Goal: Information Seeking & Learning: Learn about a topic

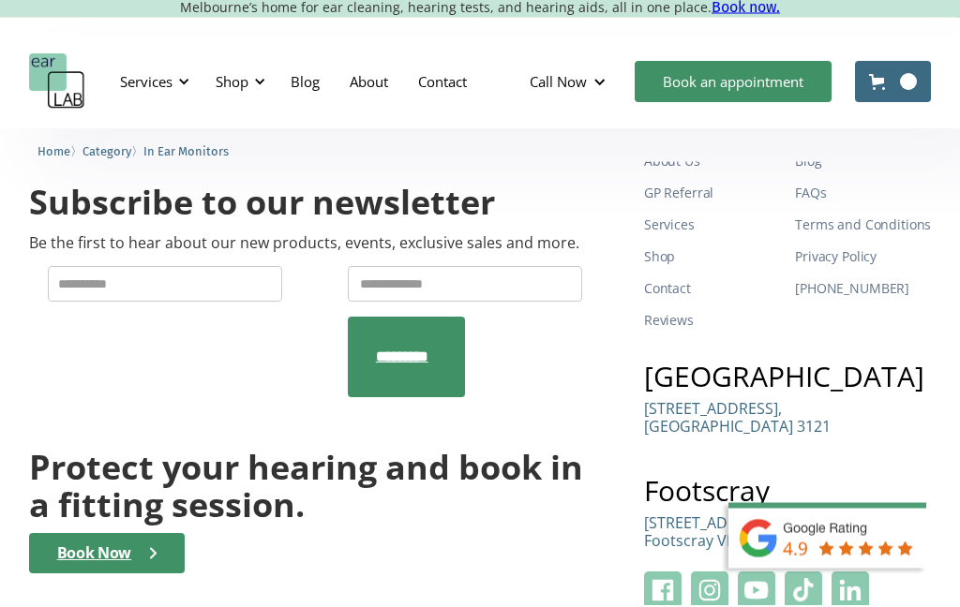
scroll to position [3741, 0]
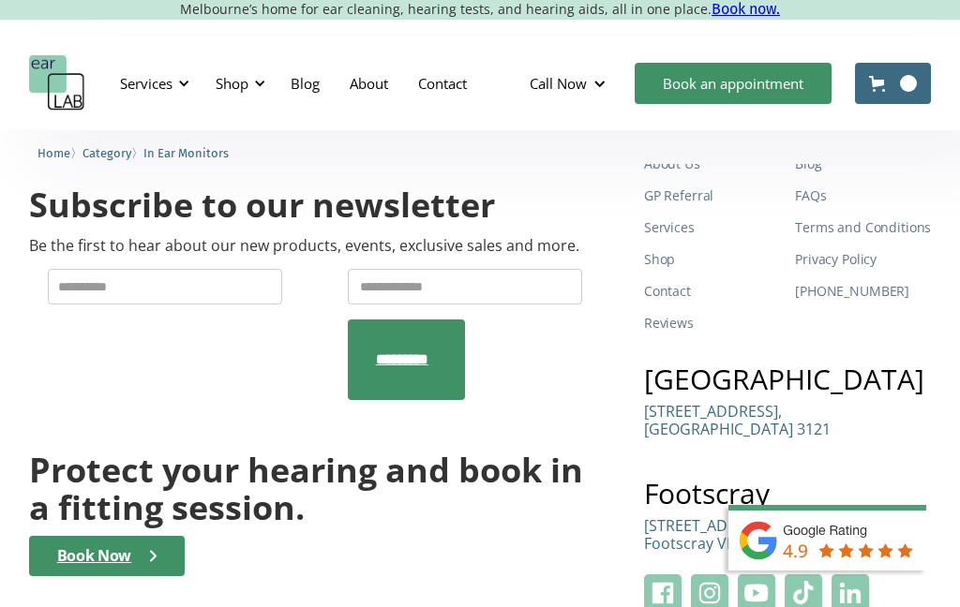
click at [113, 547] on div "Book Now" at bounding box center [94, 556] width 74 height 18
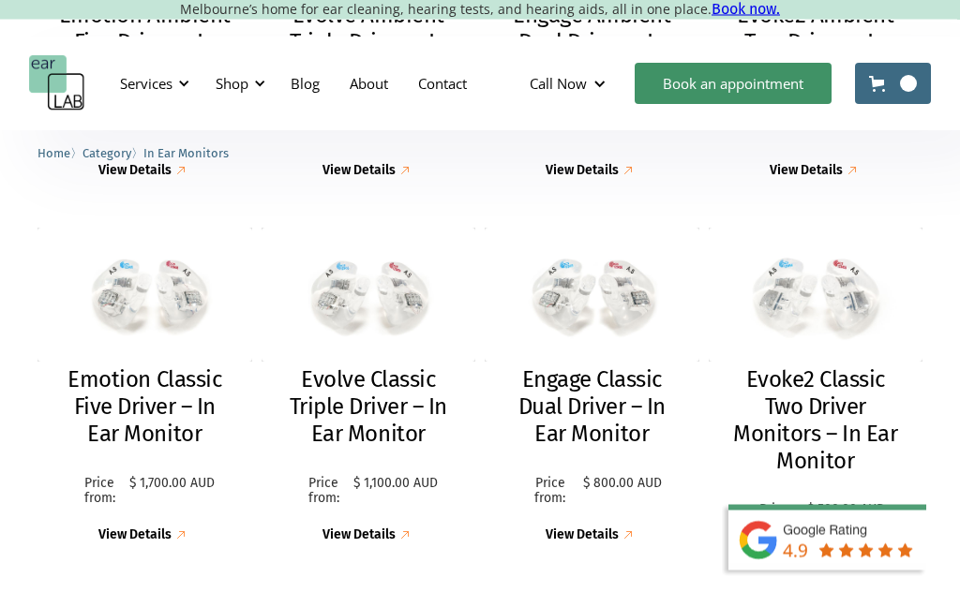
scroll to position [811, 0]
click at [150, 528] on div "View Details" at bounding box center [134, 536] width 73 height 16
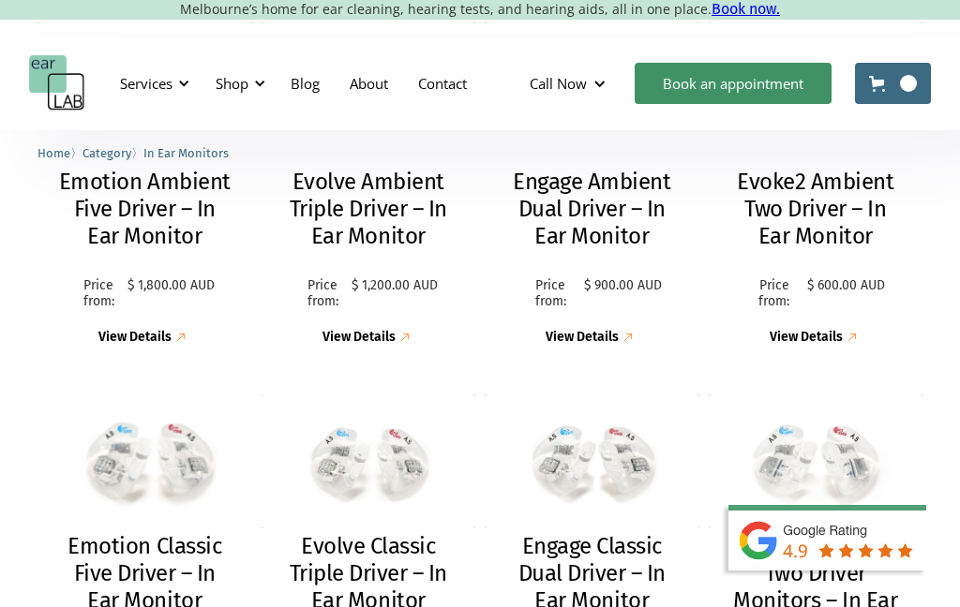
scroll to position [665, 0]
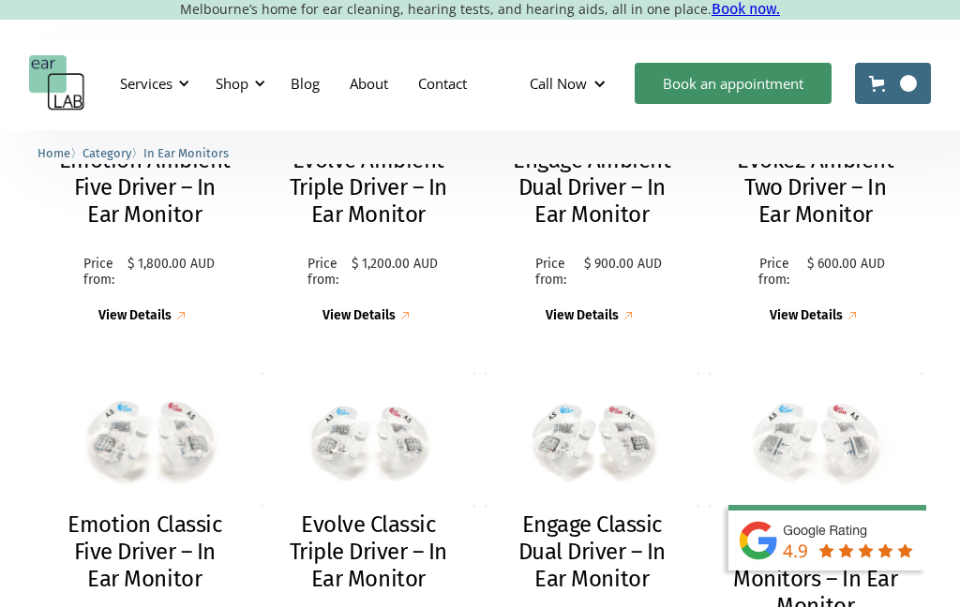
click at [149, 311] on div "View Details" at bounding box center [134, 316] width 73 height 16
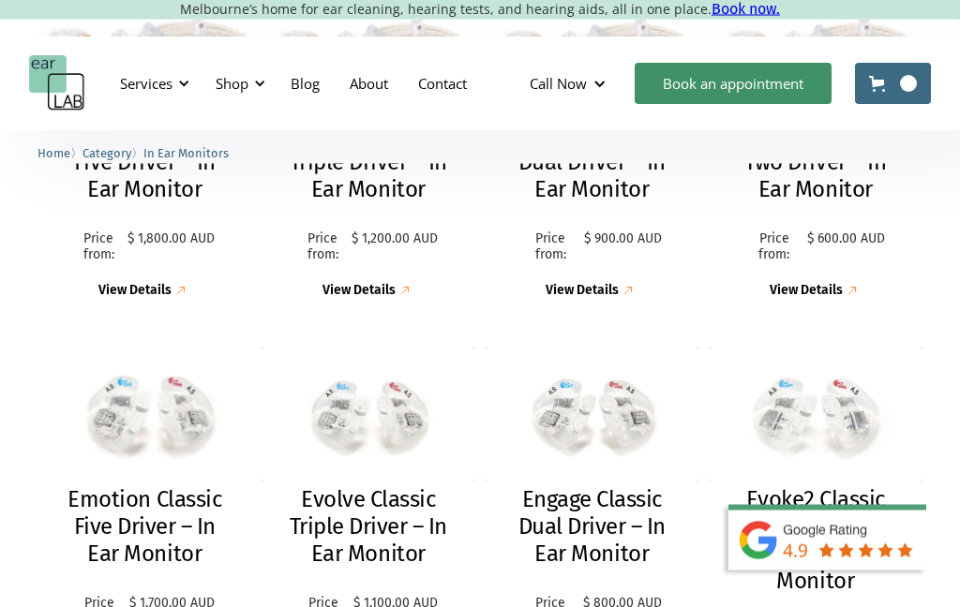
scroll to position [692, 0]
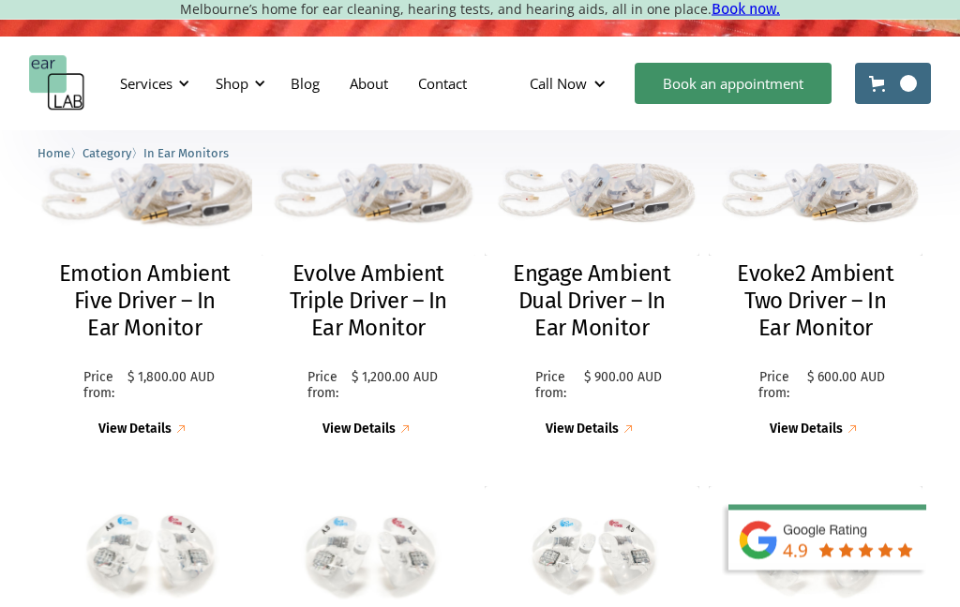
scroll to position [552, 0]
click at [382, 433] on div "View Details" at bounding box center [358, 430] width 73 height 16
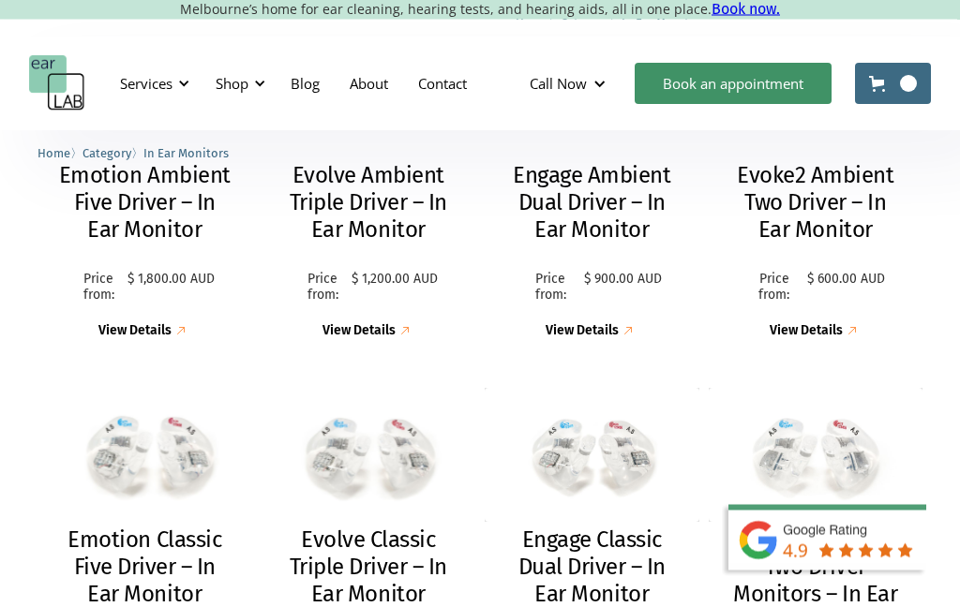
scroll to position [650, 0]
click at [610, 334] on div "View Details" at bounding box center [581, 331] width 73 height 16
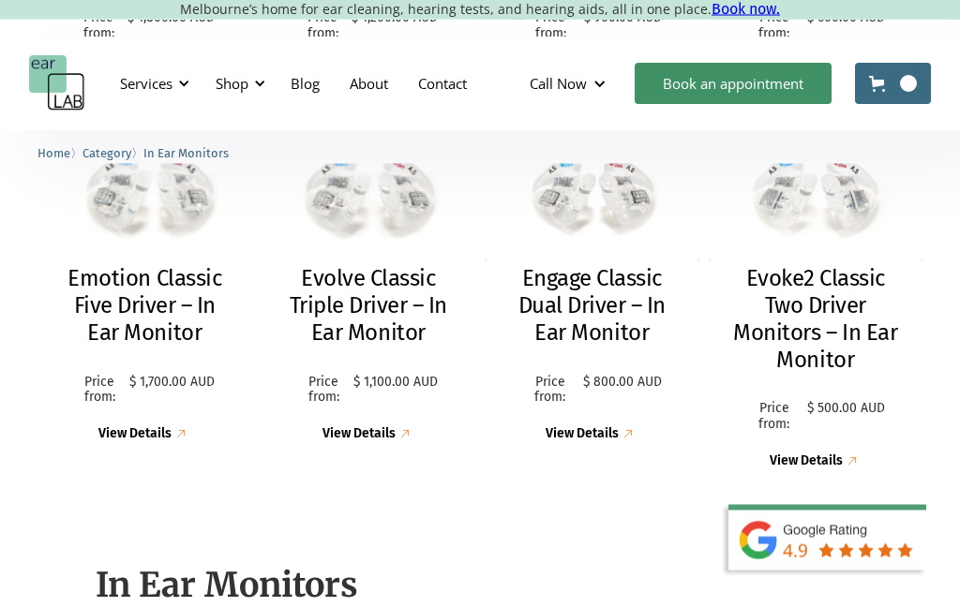
scroll to position [913, 0]
click at [604, 431] on div "View Details" at bounding box center [581, 433] width 73 height 16
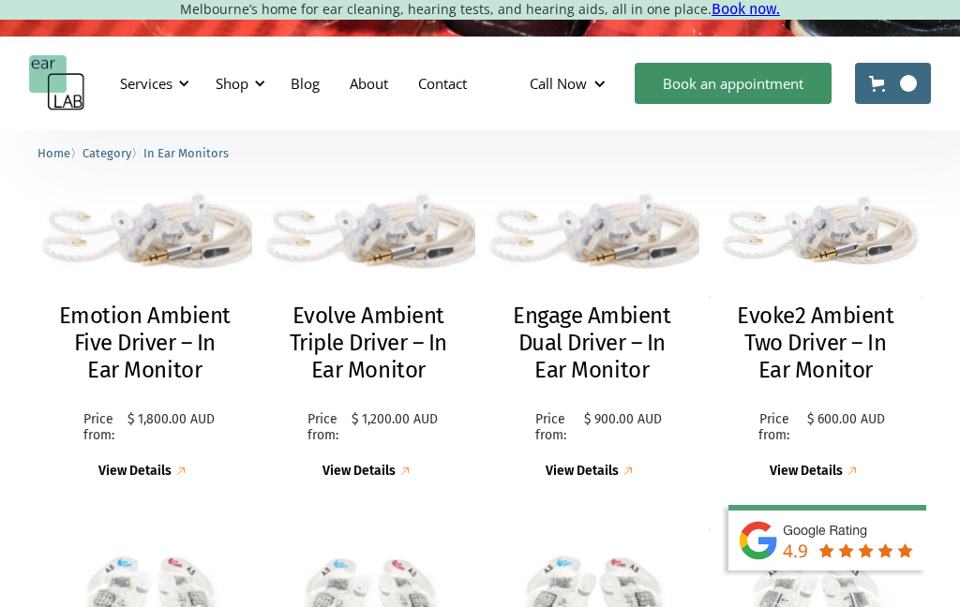
scroll to position [516, 0]
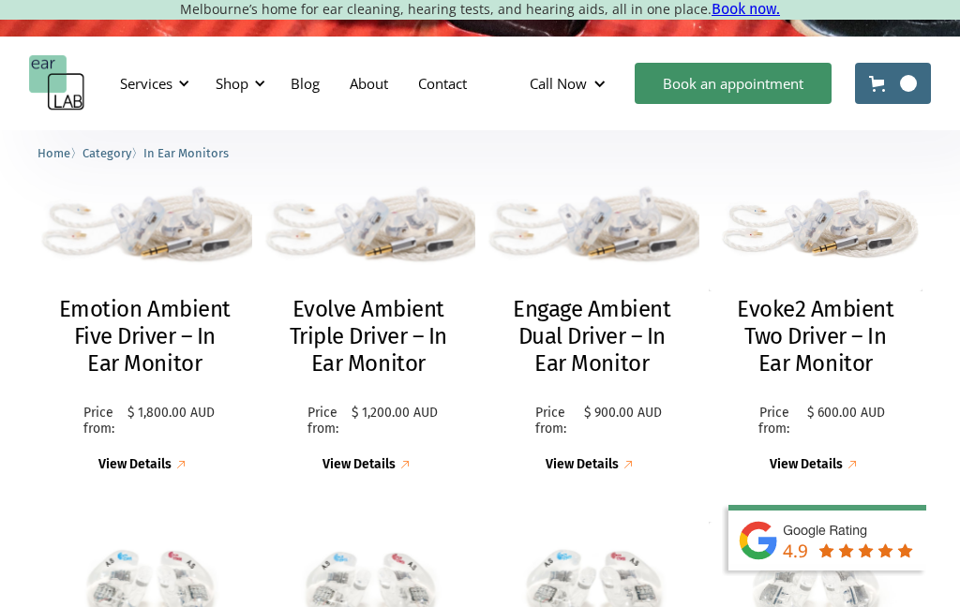
click at [827, 464] on div "View Details" at bounding box center [805, 465] width 73 height 16
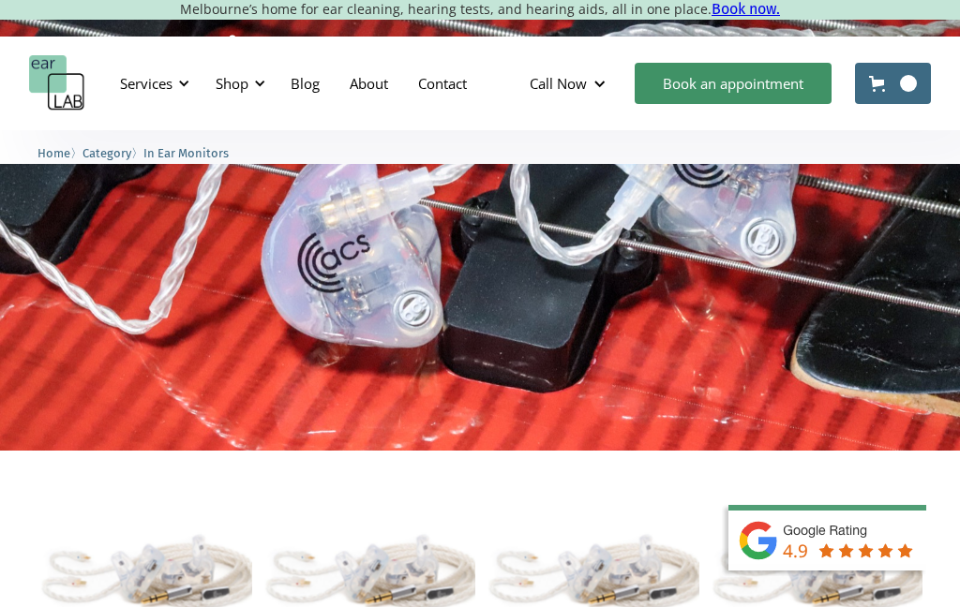
scroll to position [0, 0]
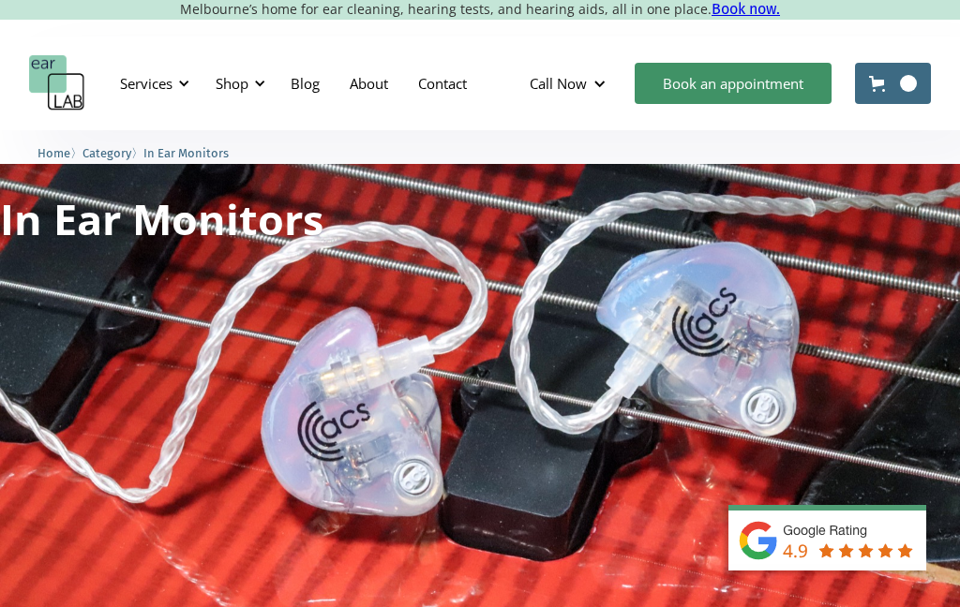
click at [235, 89] on div "Shop" at bounding box center [232, 83] width 33 height 19
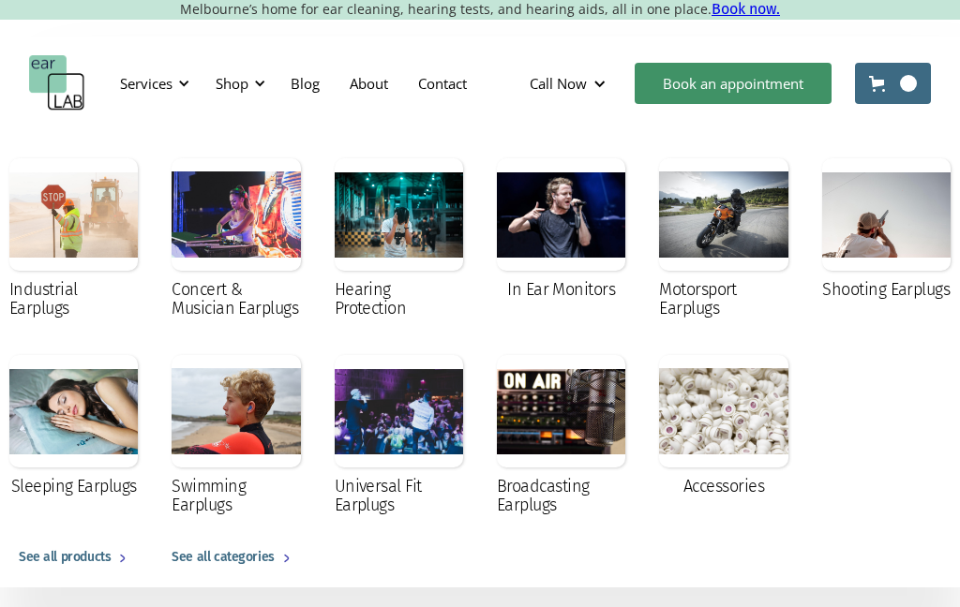
scroll to position [35, 0]
click at [567, 277] on div "In Ear Monitors" at bounding box center [561, 230] width 128 height 144
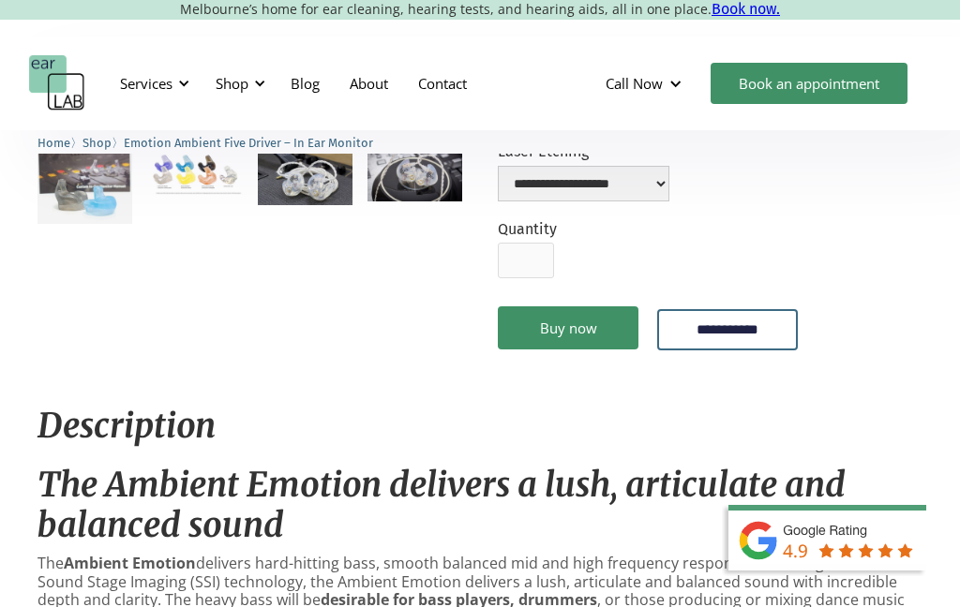
scroll to position [531, 0]
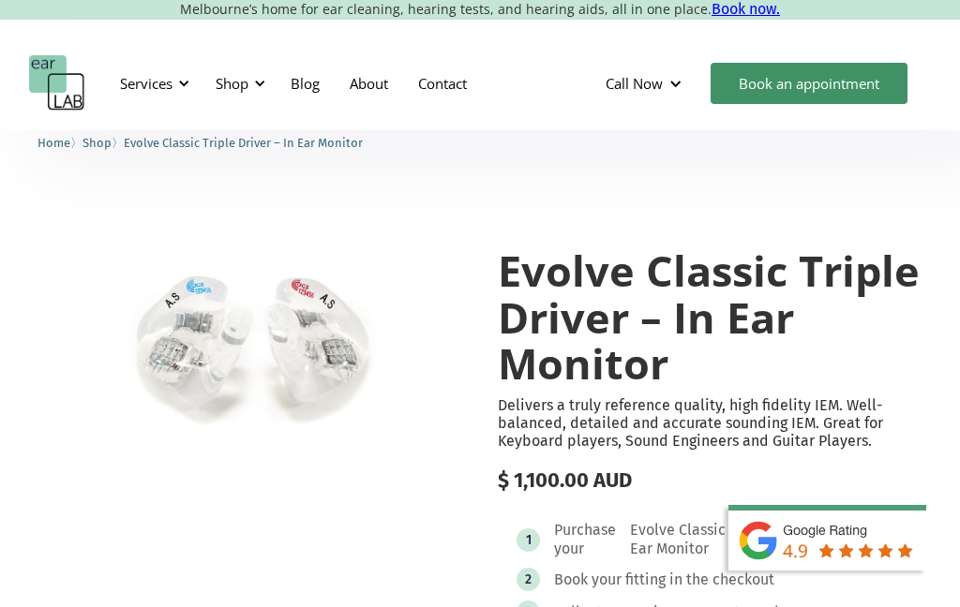
scroll to position [7, 0]
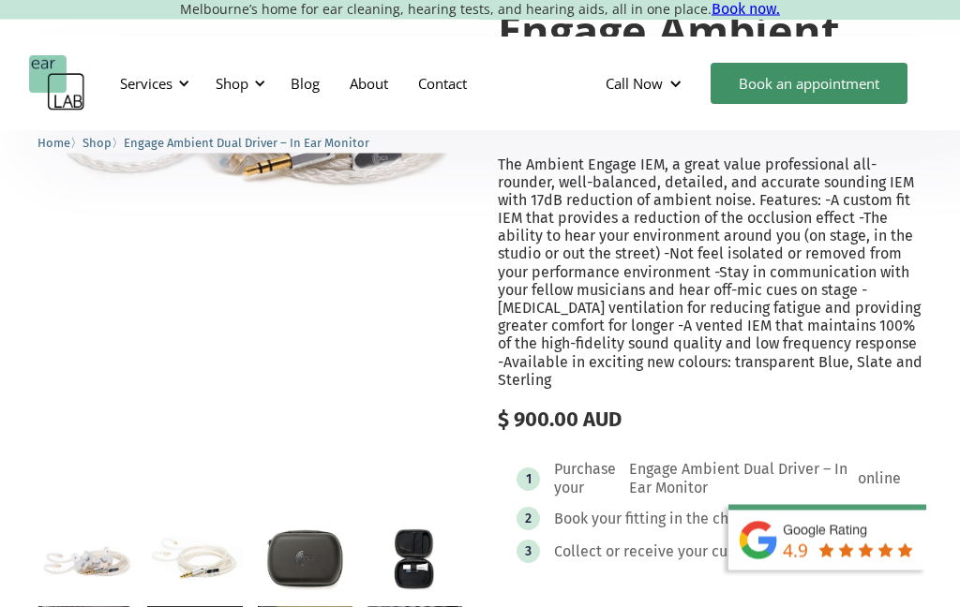
scroll to position [242, 0]
click at [903, 396] on div "**********" at bounding box center [710, 458] width 425 height 981
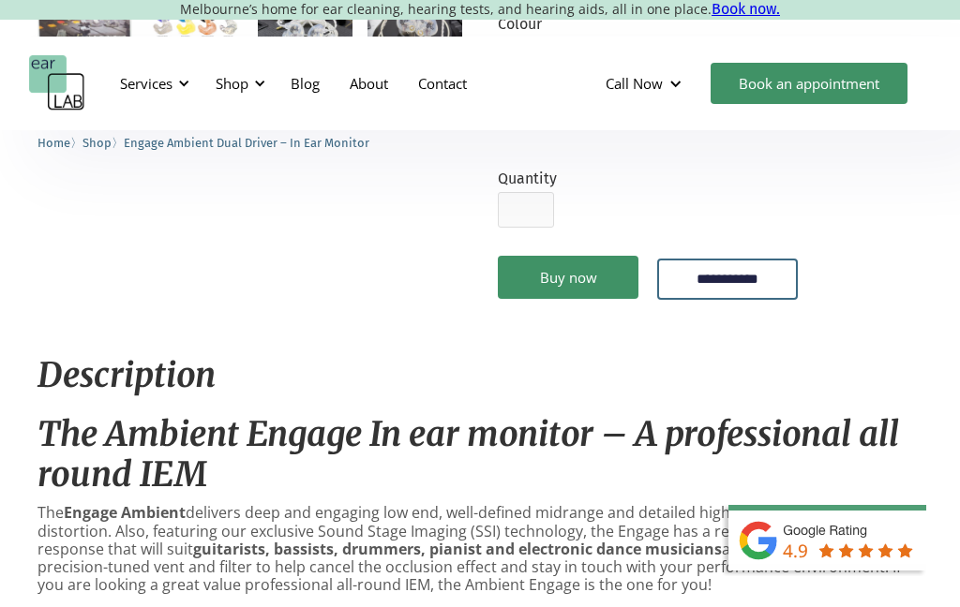
scroll to position [848, 0]
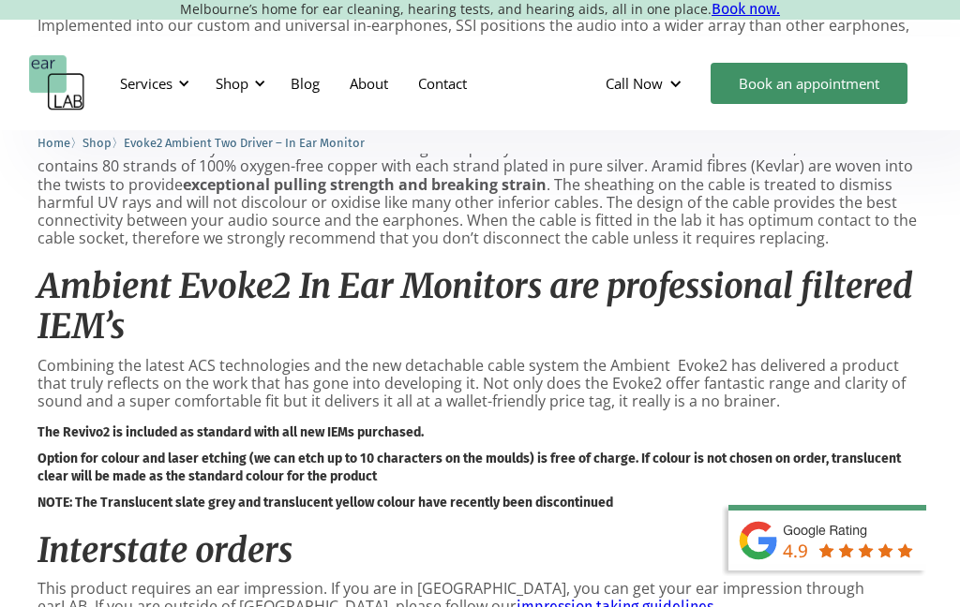
scroll to position [1507, 0]
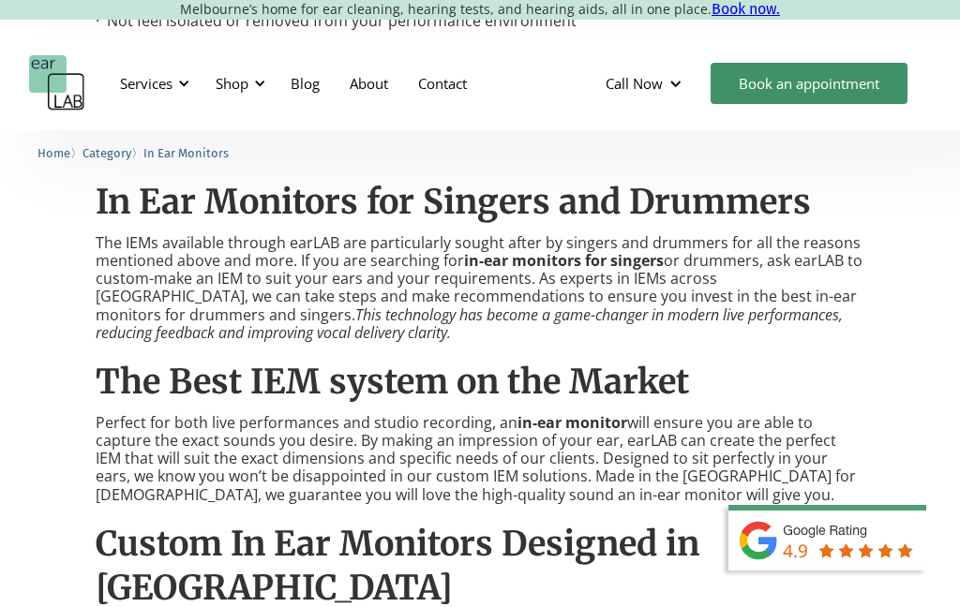
scroll to position [2695, 0]
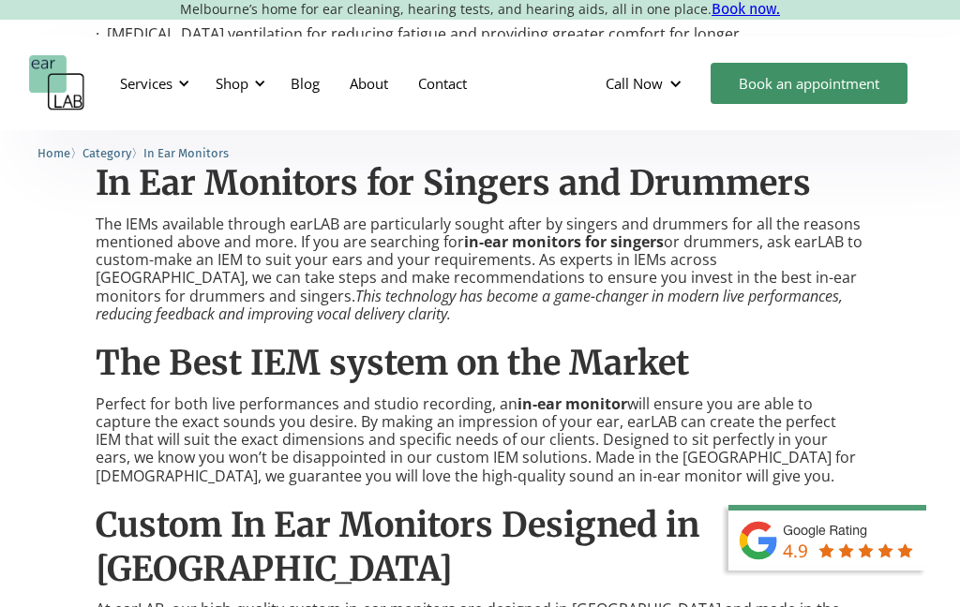
click at [611, 231] on strong "in-ear monitors for singers" at bounding box center [564, 241] width 200 height 21
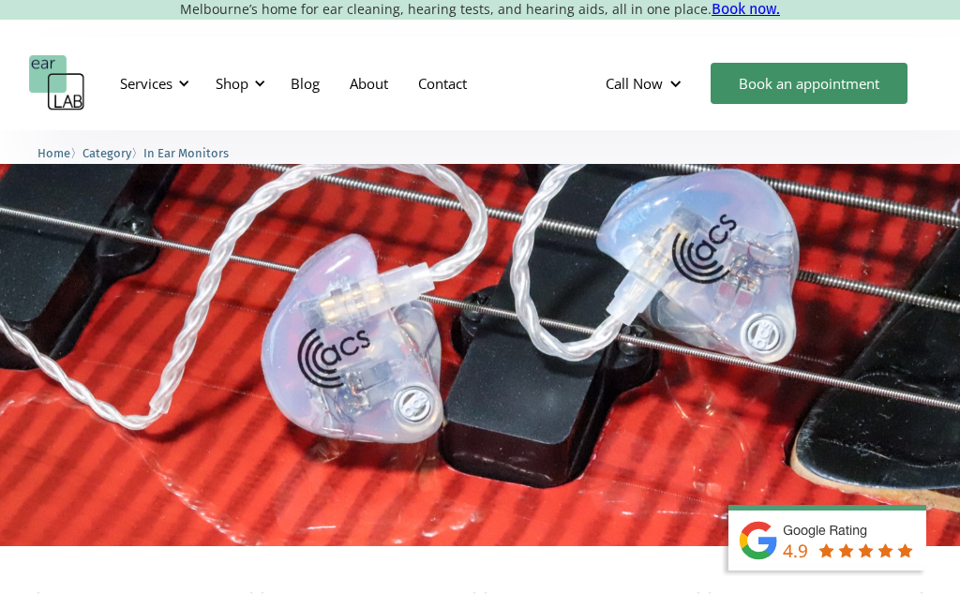
scroll to position [0, 0]
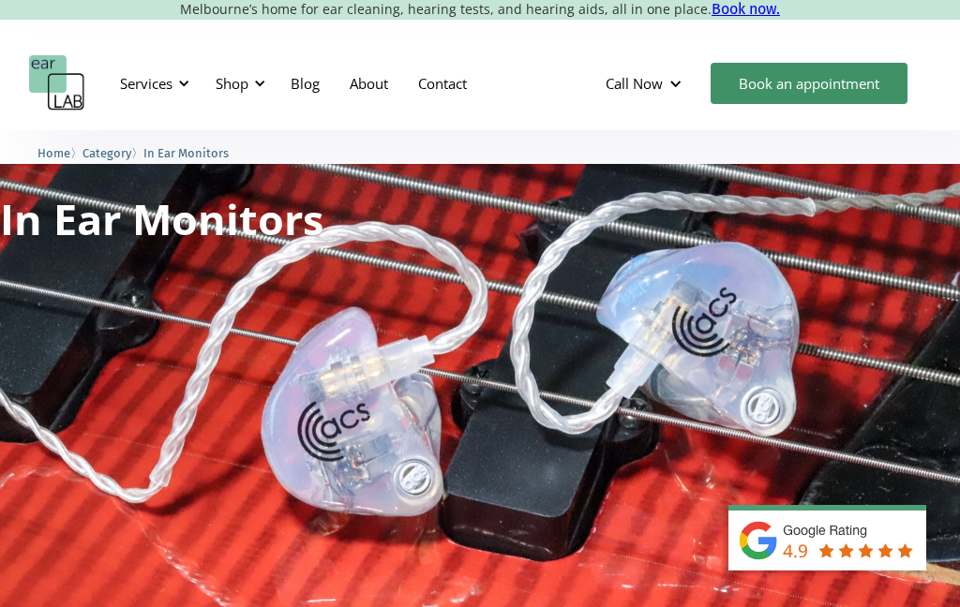
click at [120, 106] on div "Services" at bounding box center [152, 83] width 86 height 56
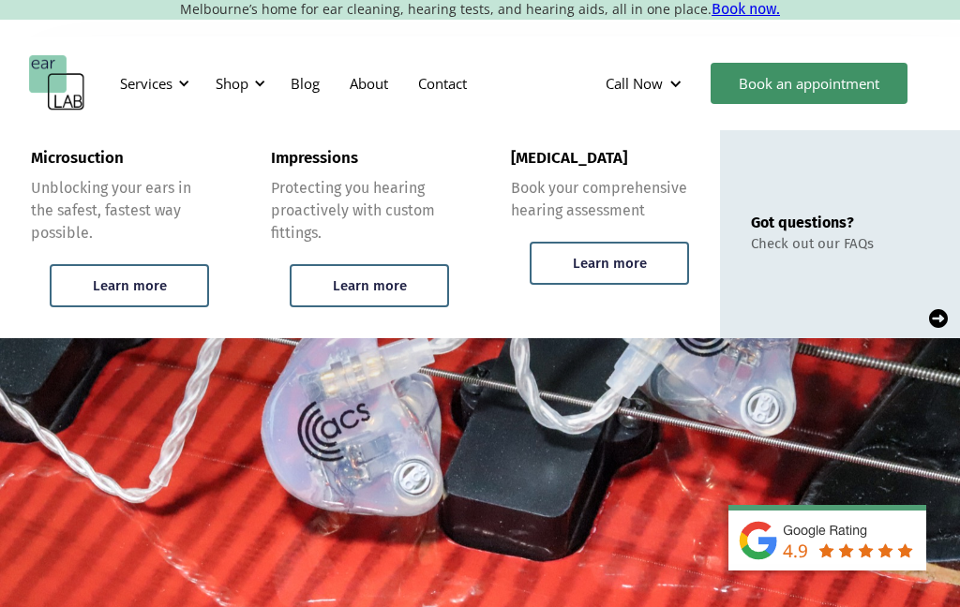
click at [664, 82] on div "Call Now" at bounding box center [645, 83] width 111 height 56
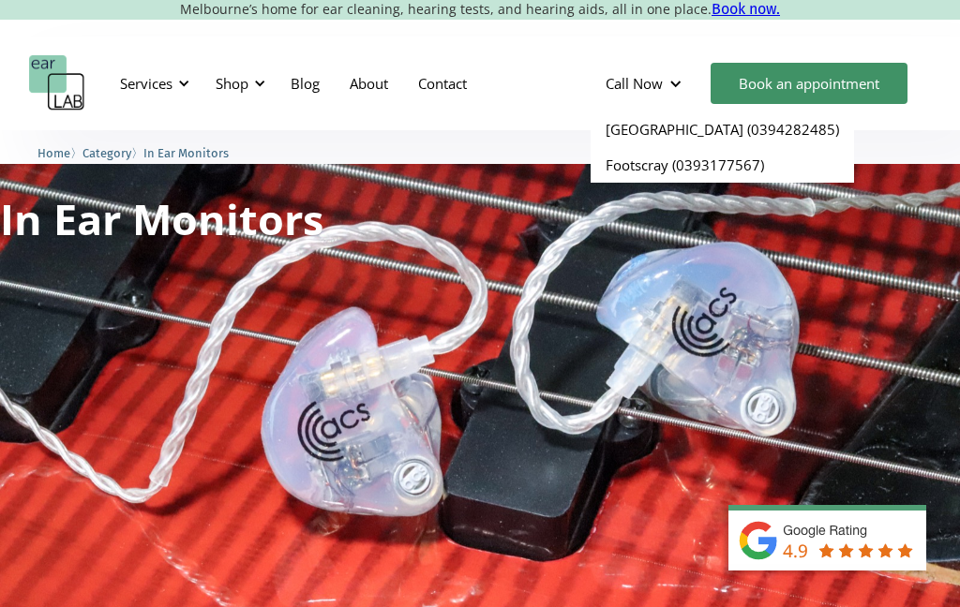
click at [54, 74] on img "home" at bounding box center [57, 83] width 56 height 56
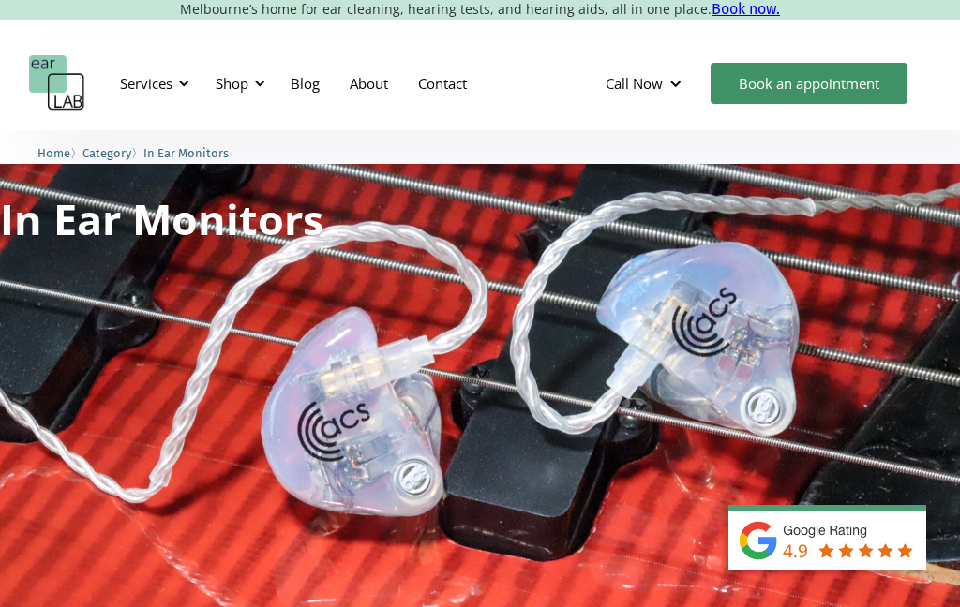
click at [237, 82] on div "Shop" at bounding box center [232, 83] width 33 height 19
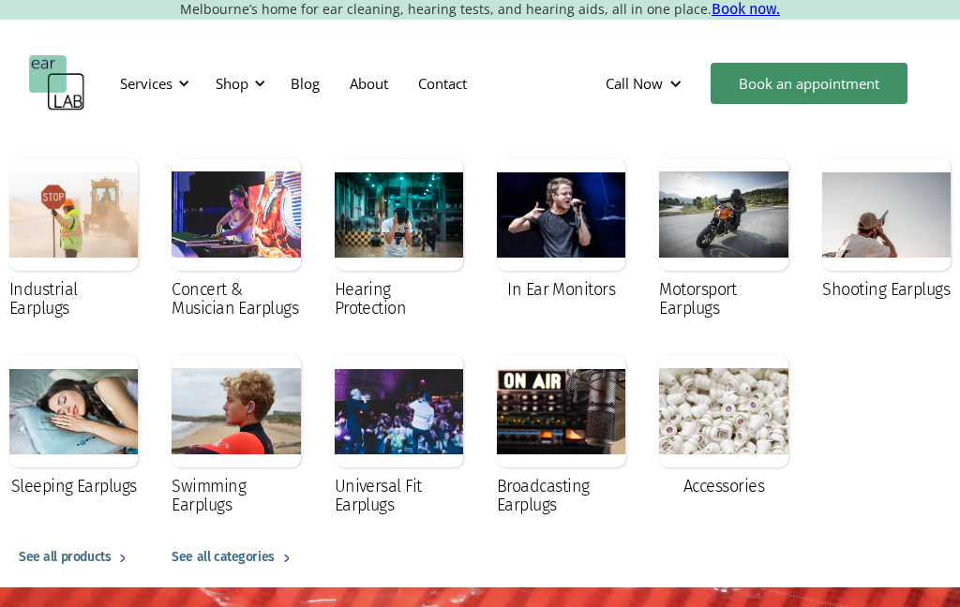
click at [382, 503] on div "Universal Fit Earplugs" at bounding box center [399, 495] width 128 height 37
click at [555, 222] on div at bounding box center [561, 214] width 128 height 112
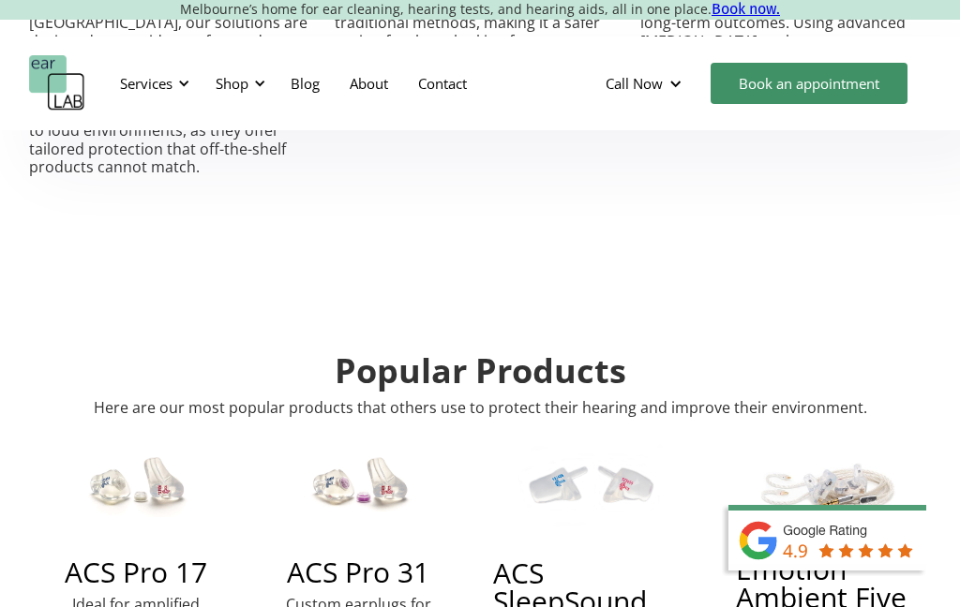
scroll to position [4001, 0]
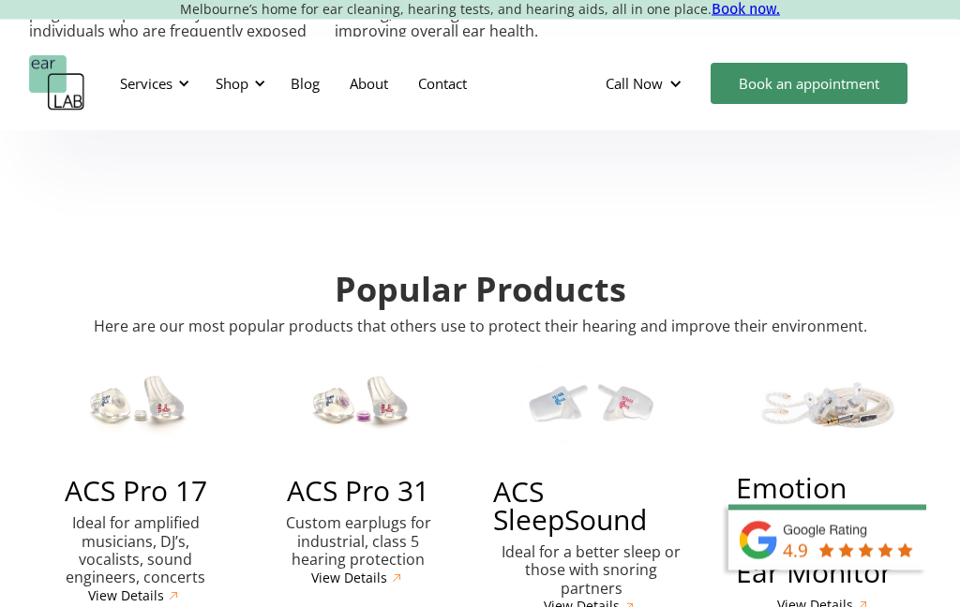
scroll to position [4054, 0]
click at [124, 477] on h3 "ACS Pro 17" at bounding box center [136, 491] width 142 height 28
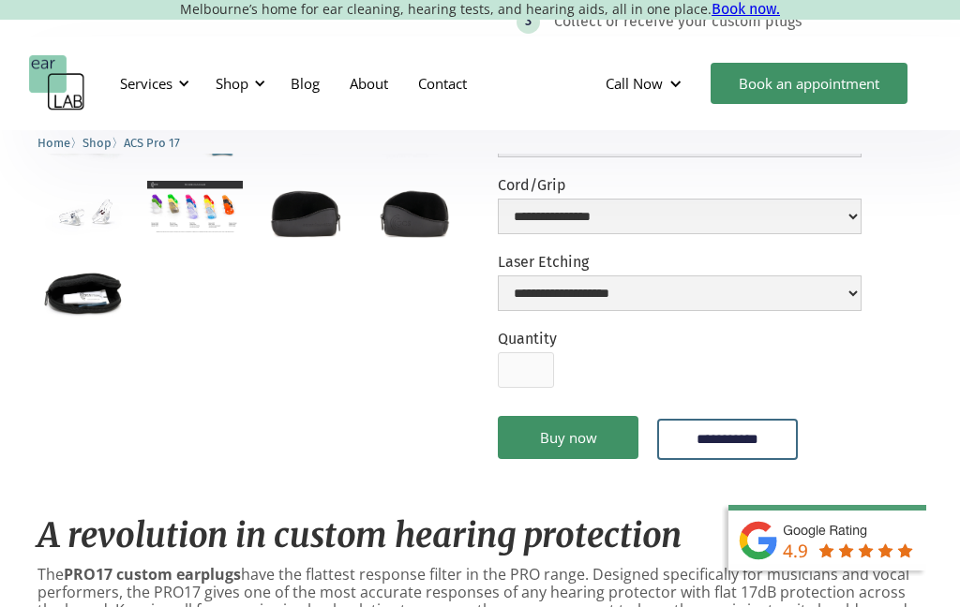
scroll to position [559, 0]
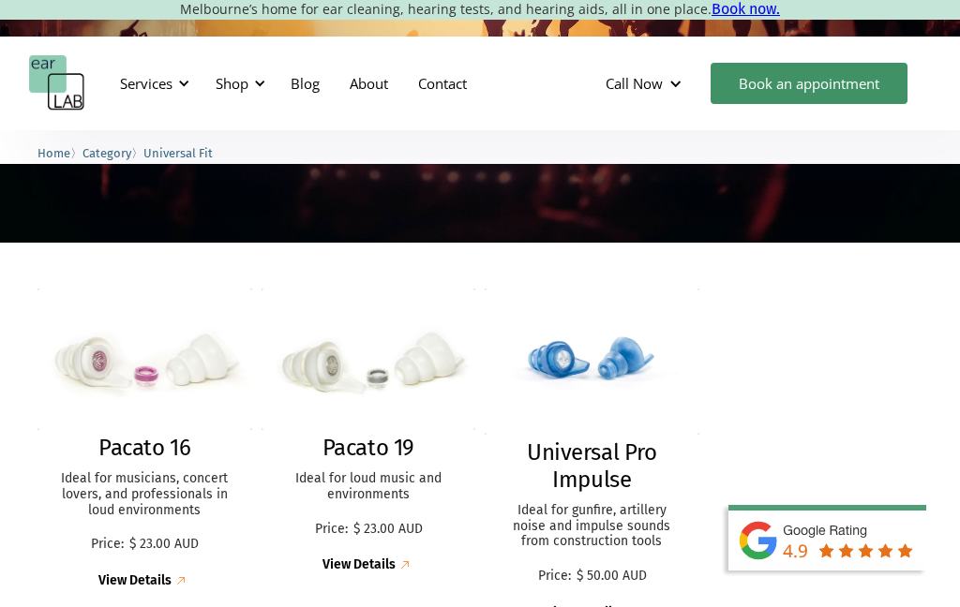
scroll to position [300, 0]
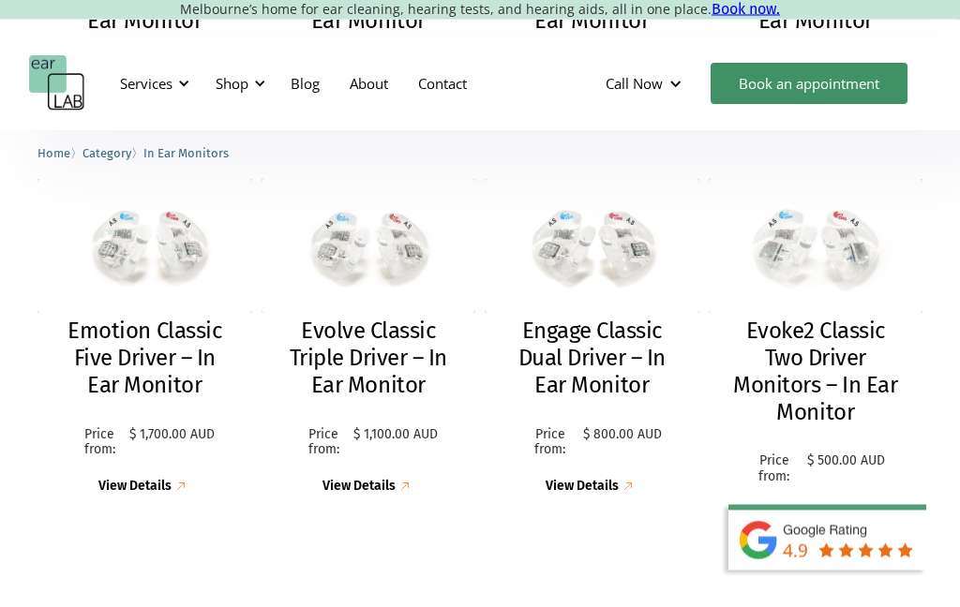
scroll to position [861, 0]
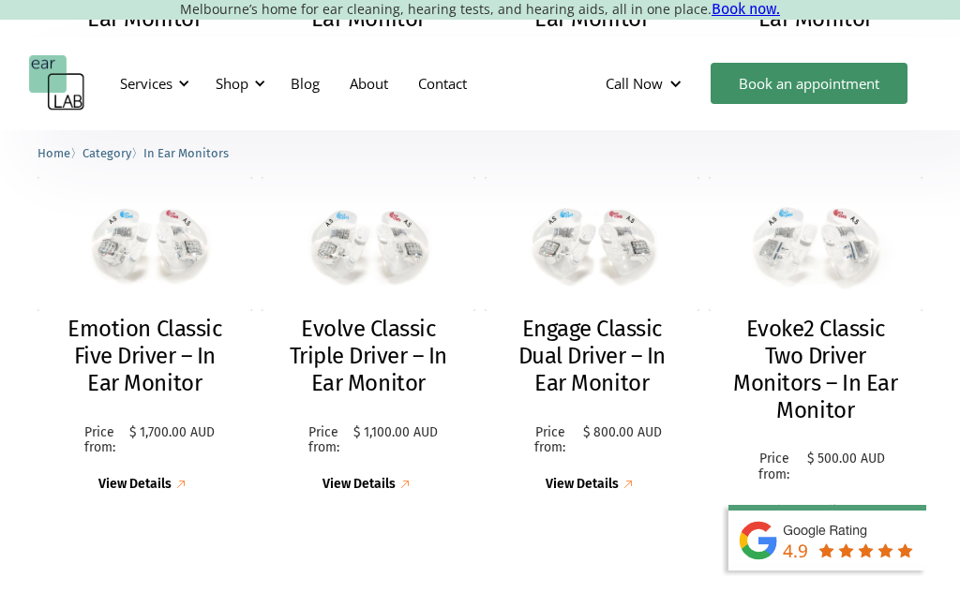
click at [830, 505] on div "View Details" at bounding box center [805, 512] width 73 height 16
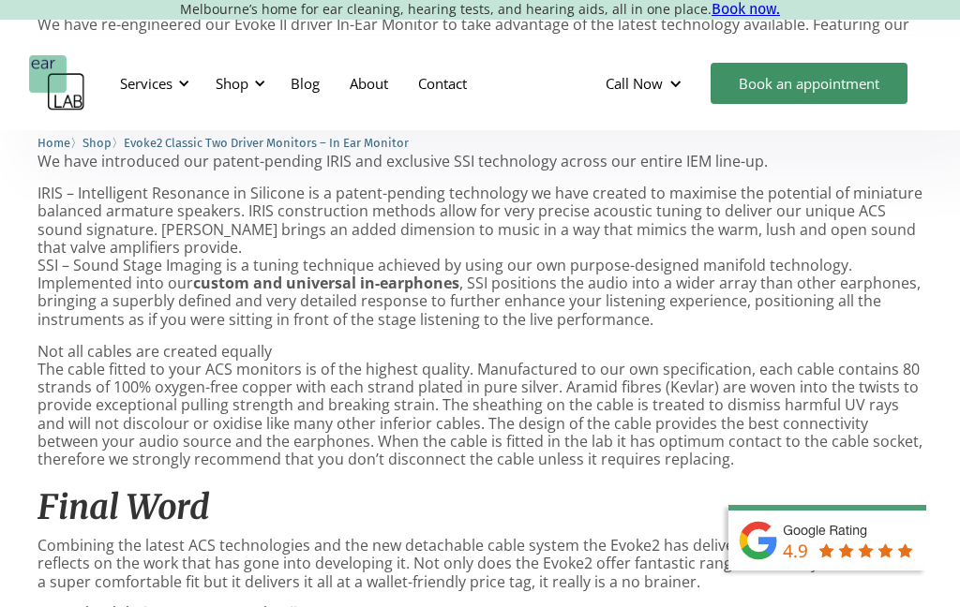
scroll to position [1302, 0]
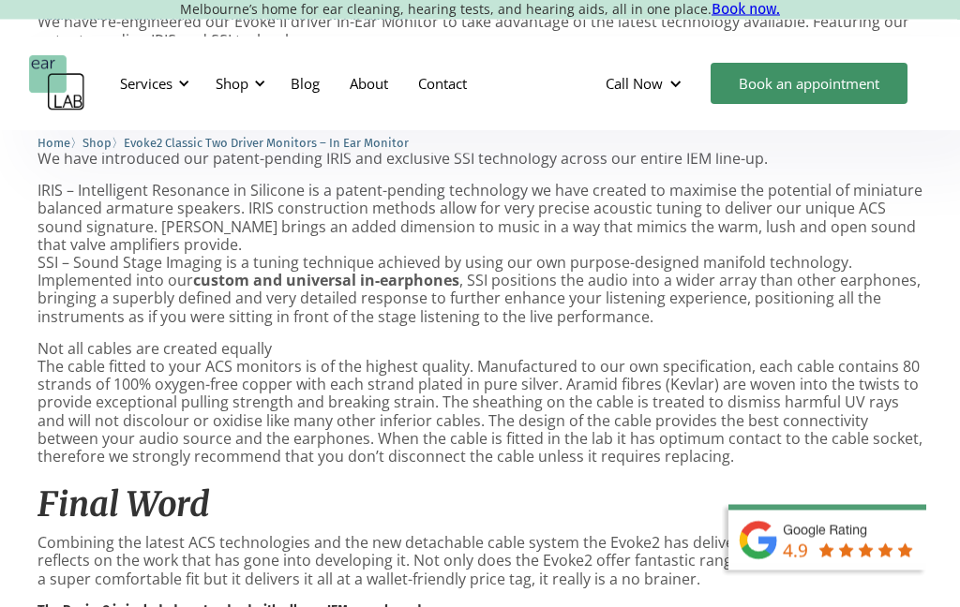
click at [932, 400] on div "**********" at bounding box center [480, 513] width 960 height 3369
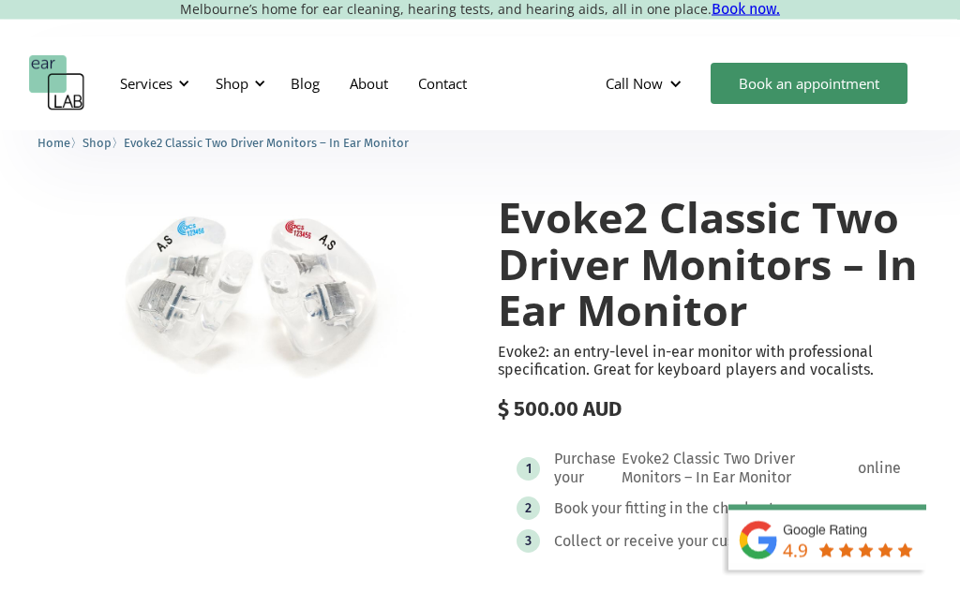
scroll to position [0, 0]
